Goal: Register for event/course

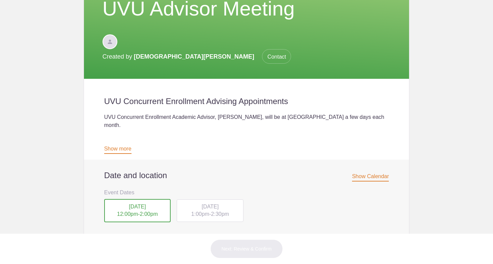
scroll to position [133, 0]
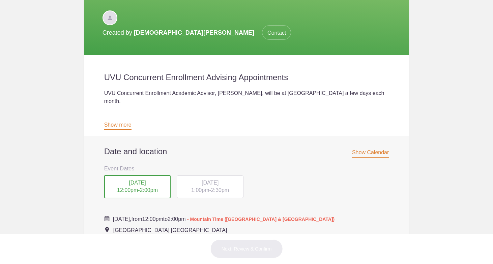
click at [137, 176] on div "[DATE] 12:00pm - 2:00pm" at bounding box center [137, 187] width 67 height 24
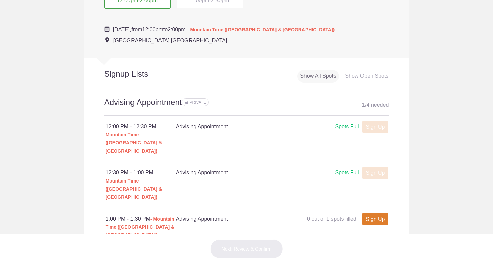
scroll to position [325, 0]
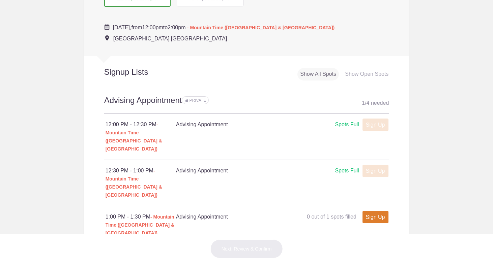
click at [376, 211] on link "Sign Up" at bounding box center [375, 217] width 26 height 12
type input "1"
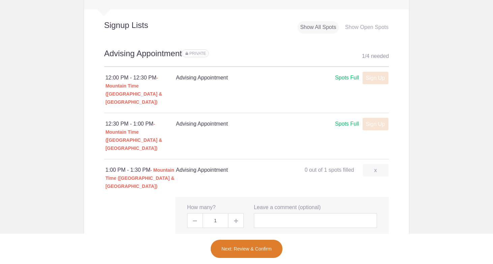
scroll to position [375, 0]
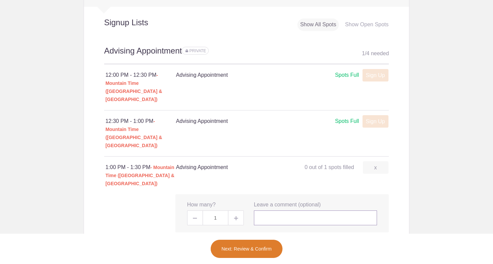
click at [273, 211] on input "text" at bounding box center [315, 218] width 123 height 15
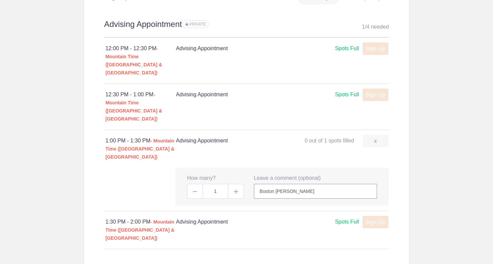
scroll to position [415, 0]
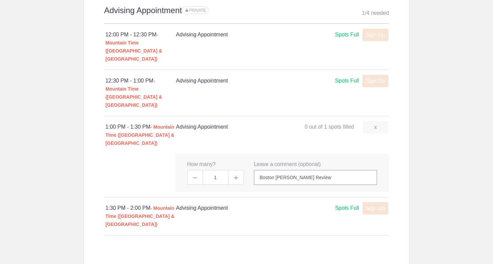
type input "Boston [PERSON_NAME] Review"
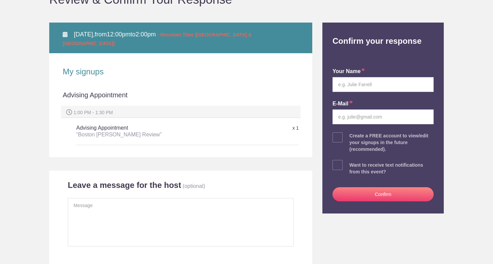
scroll to position [84, 0]
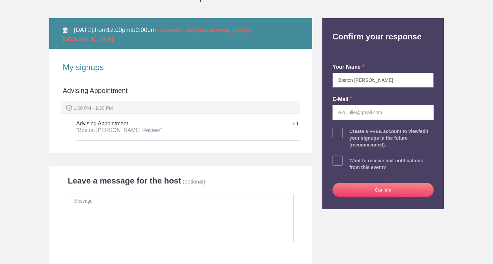
type input "Boston [PERSON_NAME]"
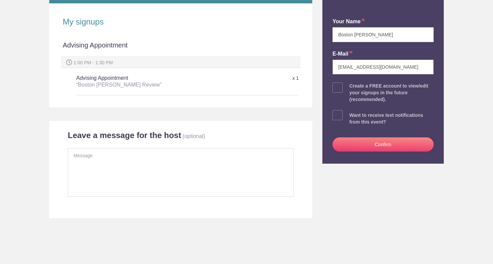
scroll to position [130, 0]
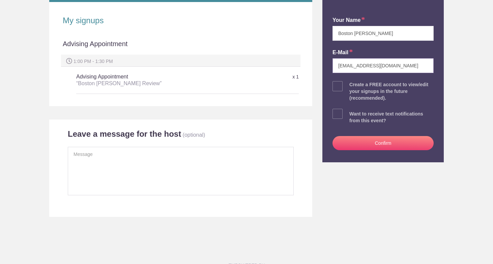
type input "[EMAIL_ADDRESS][DOMAIN_NAME]"
click at [177, 165] on textarea at bounding box center [181, 171] width 226 height 49
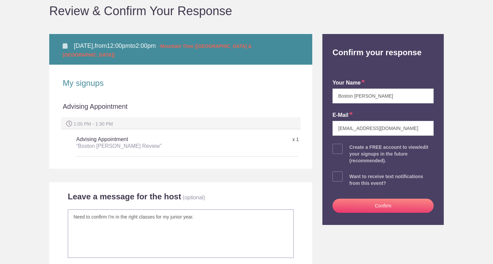
scroll to position [69, 0]
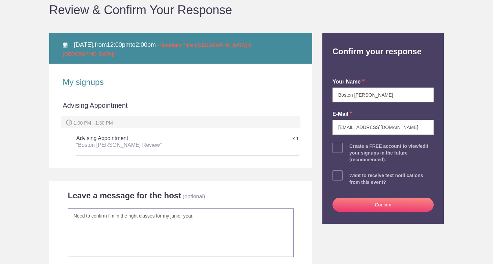
type textarea "Need to confirm I'm in the right classes for my junior year."
drag, startPoint x: 358, startPoint y: 205, endPoint x: 353, endPoint y: 177, distance: 28.4
click at [353, 177] on div "your name Boston [PERSON_NAME] E-mail [EMAIL_ADDRESS][DOMAIN_NAME] Create a FRE…" at bounding box center [382, 144] width 111 height 160
click at [344, 178] on div "your name Boston [PERSON_NAME] E-mail [EMAIL_ADDRESS][DOMAIN_NAME] Create a FRE…" at bounding box center [382, 144] width 111 height 160
click at [338, 176] on span at bounding box center [337, 176] width 10 height 10
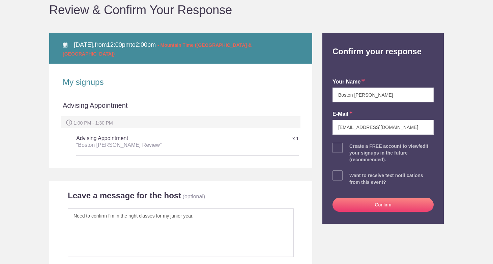
click at [351, 176] on input "checkbox" at bounding box center [401, 174] width 101 height 4
checkbox input "true"
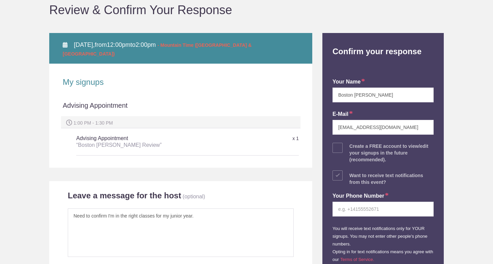
click at [340, 148] on span at bounding box center [337, 148] width 10 height 10
click at [351, 148] on input "checkbox" at bounding box center [401, 146] width 101 height 4
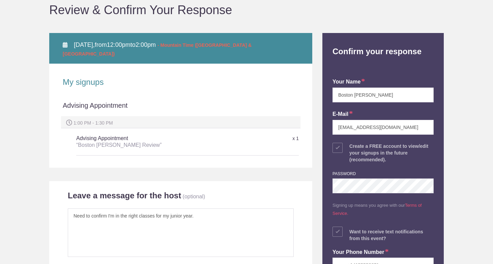
click at [338, 143] on span at bounding box center [337, 148] width 10 height 10
click at [351, 144] on input "checkbox" at bounding box center [401, 146] width 101 height 4
checkbox input "false"
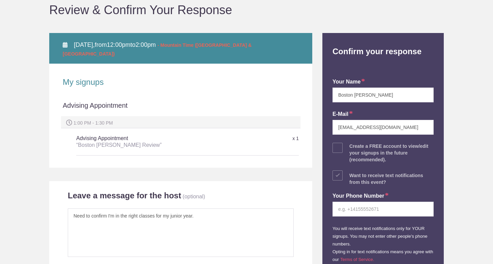
scroll to position [82, 0]
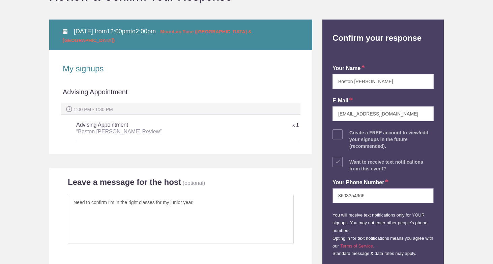
type input "3603354966"
click at [362, 219] on div "Your Phone Number [PHONE_NUMBER] You will receive text notifications only for Y…" at bounding box center [382, 214] width 101 height 85
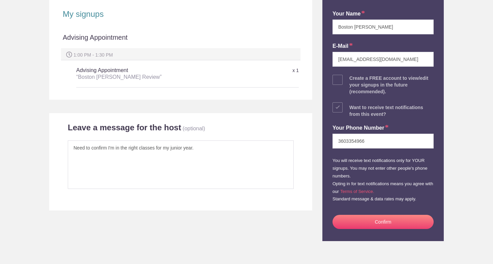
scroll to position [140, 0]
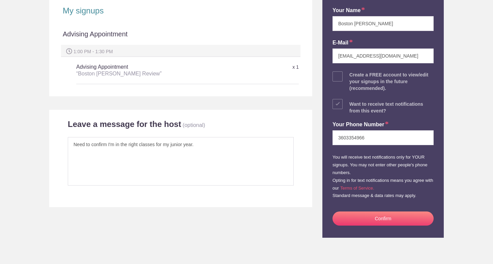
click at [361, 218] on button "Confirm" at bounding box center [382, 219] width 101 height 14
